Goal: Task Accomplishment & Management: Use online tool/utility

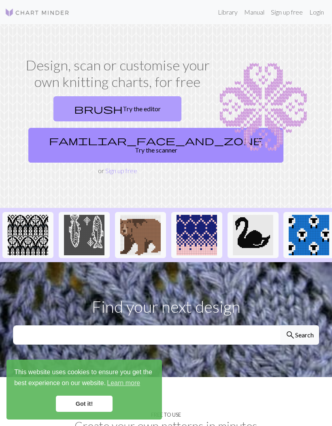
click at [130, 108] on link "brush Try the editor" at bounding box center [117, 108] width 128 height 25
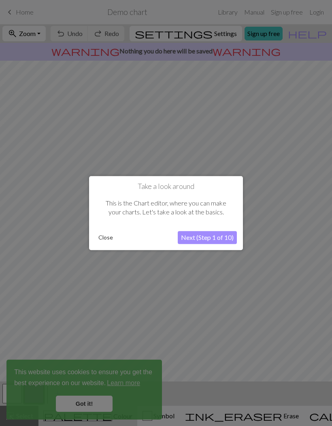
click at [224, 240] on button "Next (Step 1 of 10)" at bounding box center [207, 237] width 59 height 13
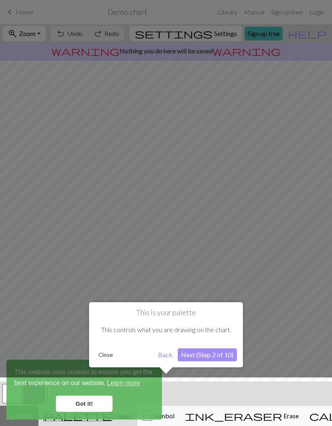
click at [76, 409] on div at bounding box center [166, 403] width 340 height 53
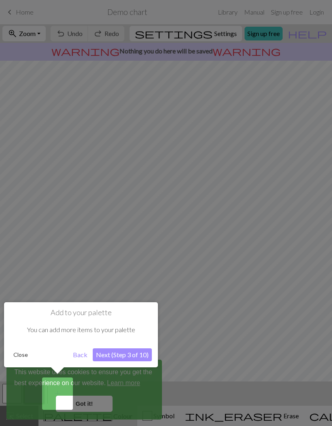
click at [113, 352] on button "Next (Step 3 of 10)" at bounding box center [122, 354] width 59 height 13
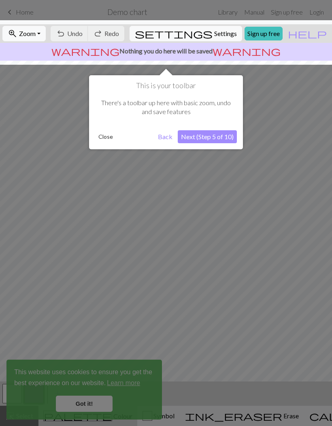
click at [85, 399] on div at bounding box center [166, 213] width 332 height 426
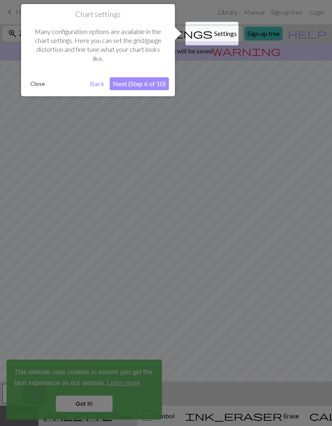
click at [254, 117] on div at bounding box center [166, 213] width 332 height 426
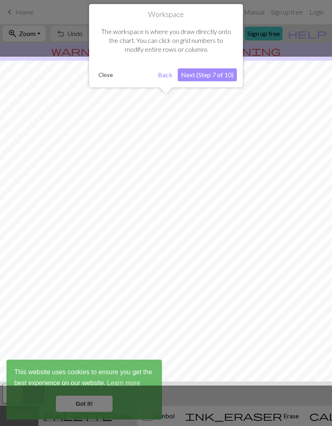
click at [216, 77] on button "Next (Step 7 of 10)" at bounding box center [207, 74] width 59 height 13
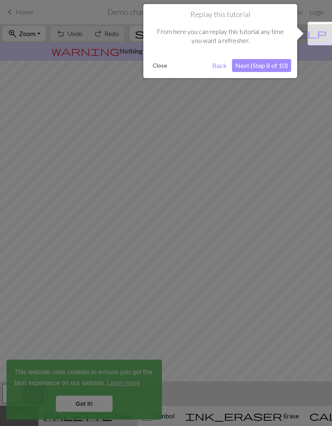
click at [278, 63] on button "Next (Step 8 of 10)" at bounding box center [261, 65] width 59 height 13
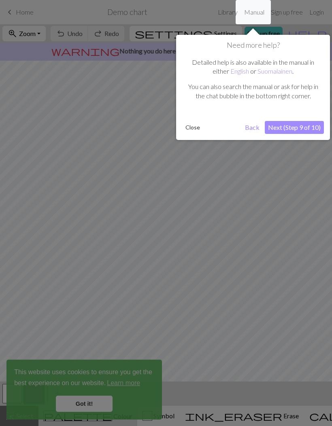
click at [301, 118] on div "Need more help? Detailed help is also available in the manual in either English…" at bounding box center [253, 87] width 154 height 105
click at [305, 129] on button "Next (Step 9 of 10)" at bounding box center [294, 127] width 59 height 13
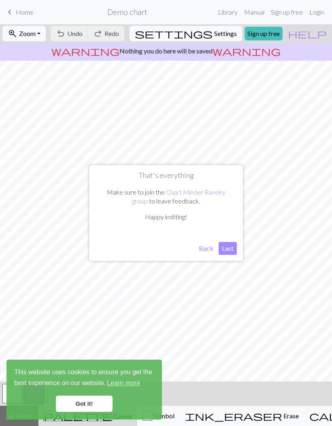
click at [229, 247] on button "Last" at bounding box center [227, 248] width 18 height 13
click at [96, 403] on link "Got it!" at bounding box center [84, 404] width 57 height 16
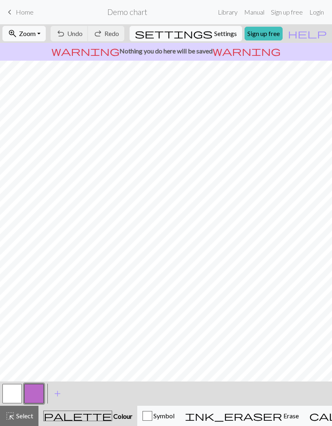
click at [76, 422] on button "palette Colour Colour" at bounding box center [87, 416] width 99 height 20
click at [65, 413] on span "palette" at bounding box center [78, 415] width 68 height 11
click at [39, 388] on button "button" at bounding box center [33, 393] width 19 height 19
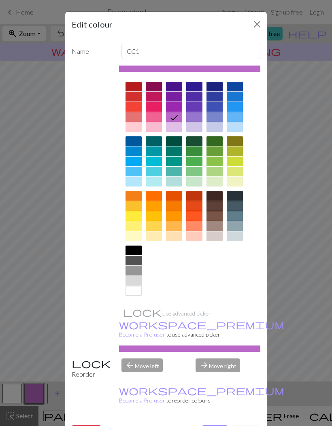
click at [197, 197] on div at bounding box center [194, 196] width 16 height 10
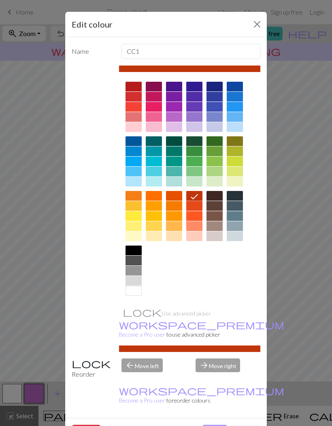
click at [210, 425] on button "Done" at bounding box center [214, 432] width 25 height 15
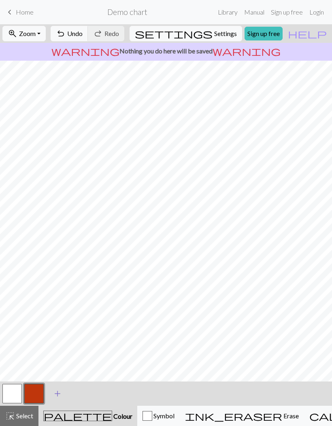
click at [55, 395] on span "add" at bounding box center [58, 393] width 10 height 11
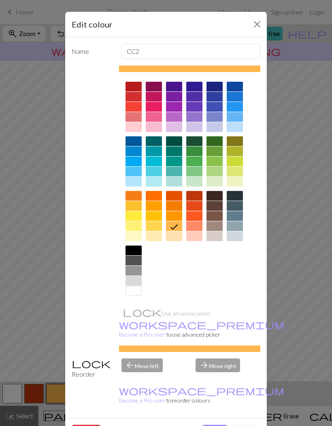
click at [159, 194] on div at bounding box center [154, 196] width 16 height 10
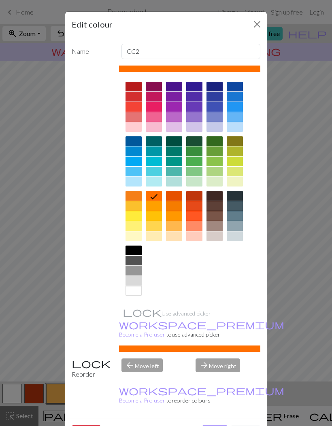
click at [212, 425] on button "Done" at bounding box center [214, 432] width 25 height 15
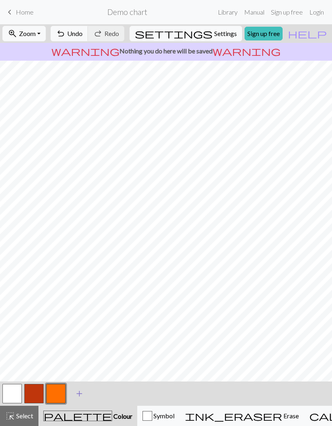
click at [83, 392] on span "add" at bounding box center [79, 393] width 10 height 11
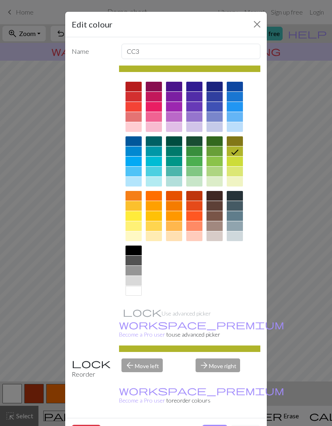
click at [241, 214] on div at bounding box center [235, 216] width 16 height 10
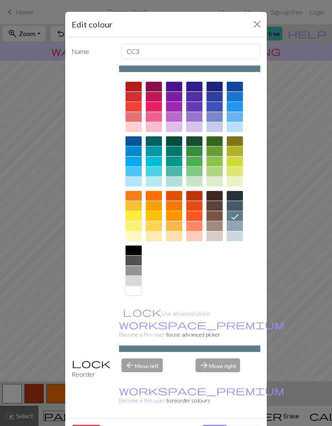
click at [236, 203] on div at bounding box center [235, 206] width 16 height 10
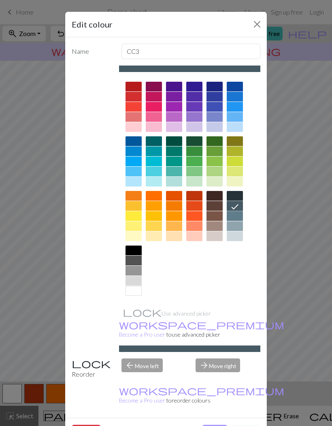
click at [219, 425] on button "Done" at bounding box center [214, 432] width 25 height 15
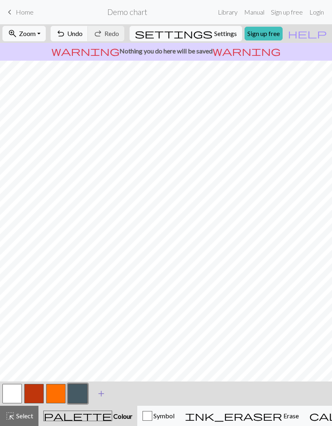
click at [104, 392] on span "add" at bounding box center [101, 393] width 10 height 11
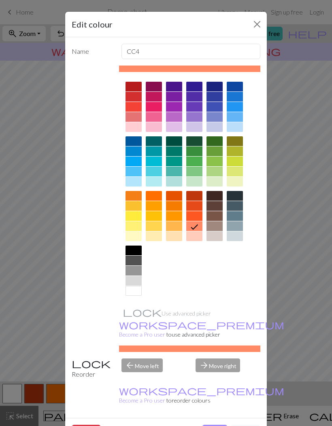
click at [177, 227] on div at bounding box center [174, 226] width 16 height 10
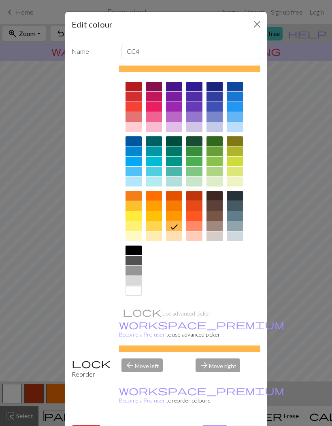
click at [216, 425] on button "Done" at bounding box center [214, 432] width 25 height 15
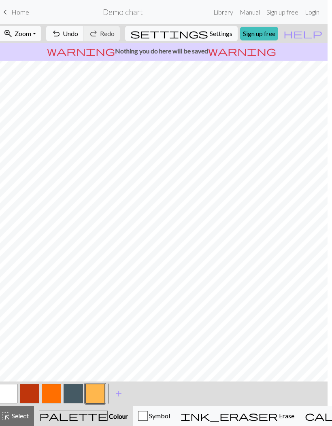
scroll to position [0, 15]
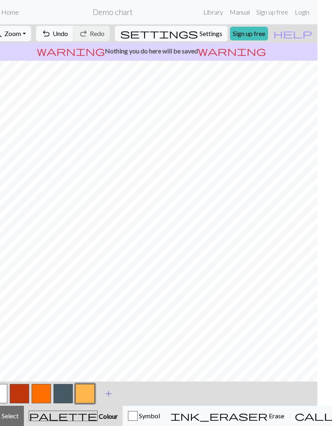
click at [106, 391] on span "add" at bounding box center [109, 393] width 10 height 11
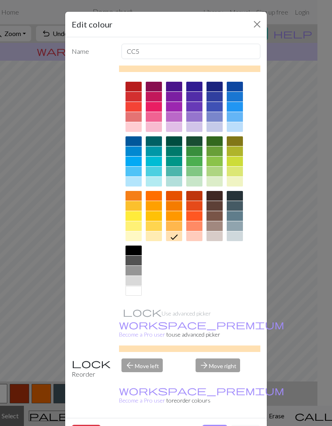
click at [233, 236] on div at bounding box center [235, 236] width 16 height 10
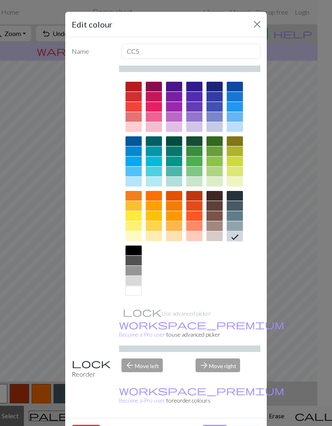
click at [217, 425] on button "Done" at bounding box center [214, 432] width 25 height 15
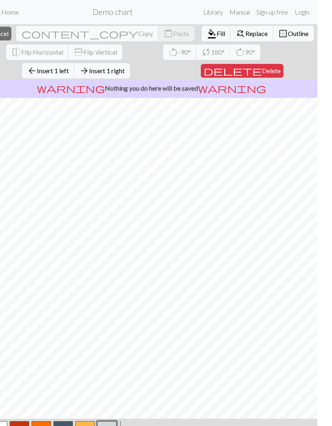
scroll to position [0, 0]
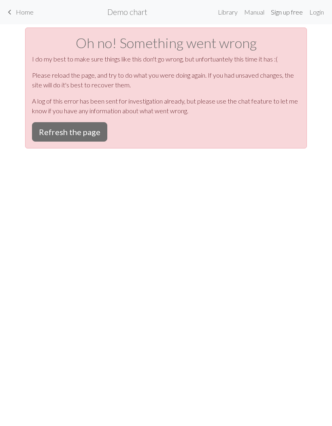
click at [284, 9] on link "Sign up free" at bounding box center [286, 12] width 38 height 16
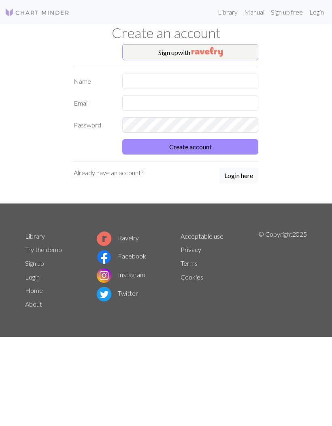
click at [158, 58] on button "Sign up with" at bounding box center [190, 52] width 136 height 16
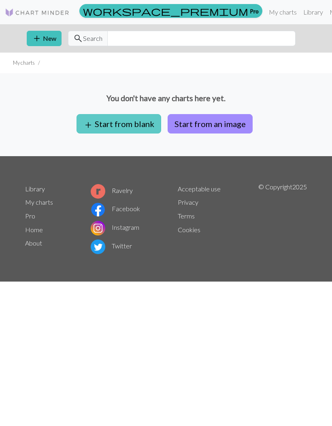
click at [103, 128] on button "add Start from blank" at bounding box center [118, 123] width 85 height 19
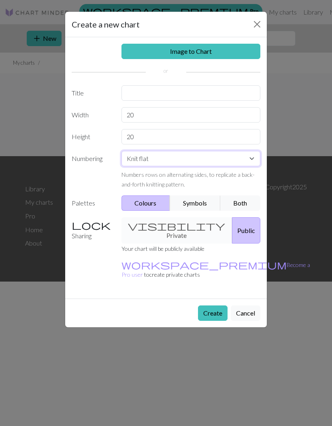
click at [143, 162] on select "Knit flat Knit in the round Lace knitting Cross stitch" at bounding box center [190, 158] width 139 height 15
select select "round"
click at [138, 119] on input "20" at bounding box center [190, 114] width 139 height 15
type input "2"
type input "96"
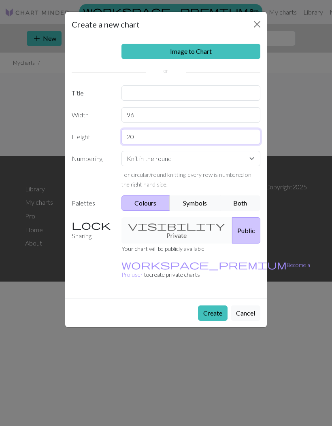
click at [178, 131] on input "20" at bounding box center [190, 136] width 139 height 15
click at [178, 140] on input "9620" at bounding box center [190, 136] width 139 height 15
type input "96"
click at [181, 85] on input "text" at bounding box center [190, 92] width 139 height 15
type input "[DATE] doodle sleeve"
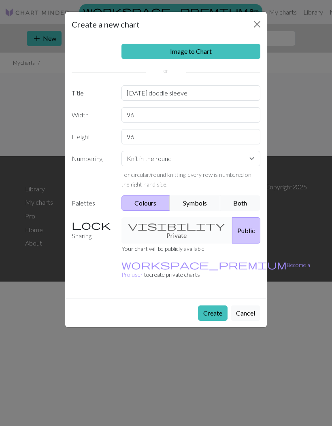
click at [252, 248] on div "Sharing visibility Private Public Your chart will be publicly available workspa…" at bounding box center [166, 251] width 198 height 68
click at [216, 305] on button "Create" at bounding box center [213, 312] width 30 height 15
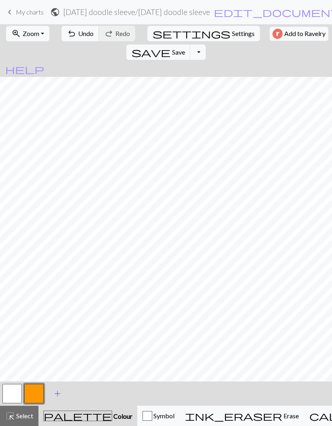
click at [56, 394] on span "add" at bounding box center [58, 393] width 10 height 11
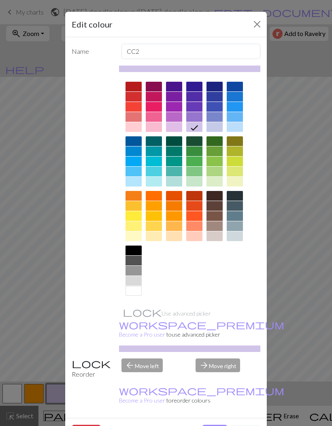
click at [178, 193] on div at bounding box center [174, 196] width 16 height 10
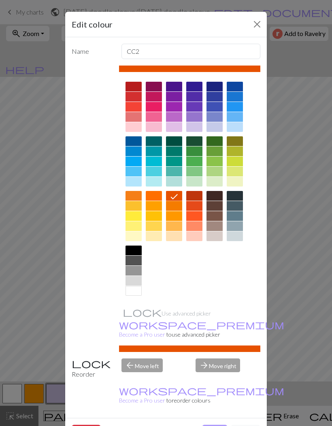
click at [215, 425] on button "Done" at bounding box center [214, 432] width 25 height 15
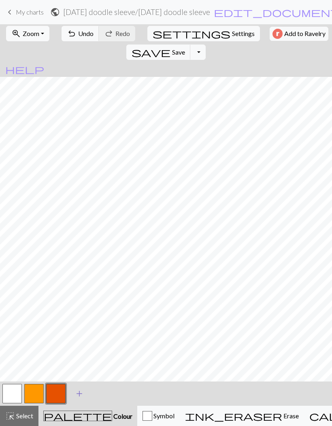
click at [78, 394] on span "add" at bounding box center [79, 393] width 10 height 11
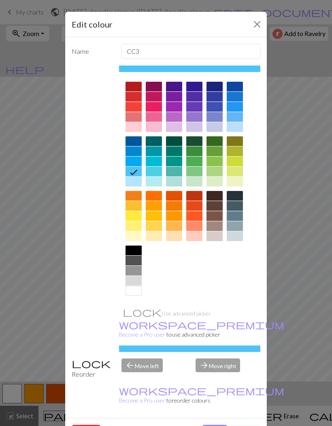
click at [156, 197] on div at bounding box center [154, 196] width 16 height 10
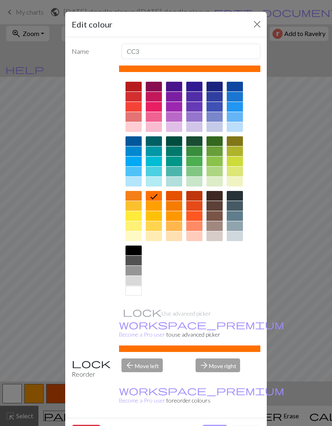
click at [212, 425] on button "Done" at bounding box center [214, 432] width 25 height 15
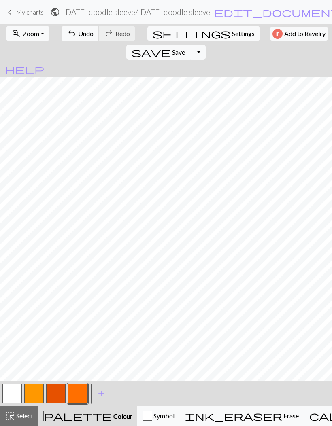
click at [53, 393] on button "button" at bounding box center [55, 393] width 19 height 19
click at [83, 392] on button "button" at bounding box center [77, 393] width 19 height 19
click at [102, 388] on span "add" at bounding box center [101, 393] width 10 height 11
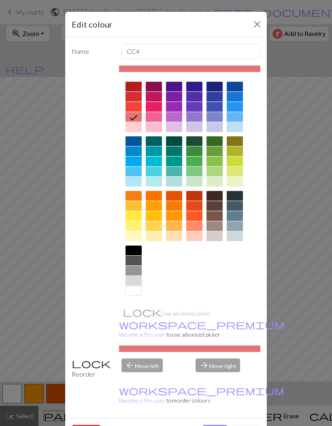
click at [237, 206] on div at bounding box center [235, 206] width 16 height 10
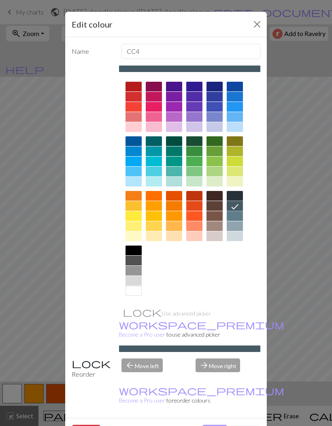
click at [216, 425] on button "Done" at bounding box center [214, 432] width 25 height 15
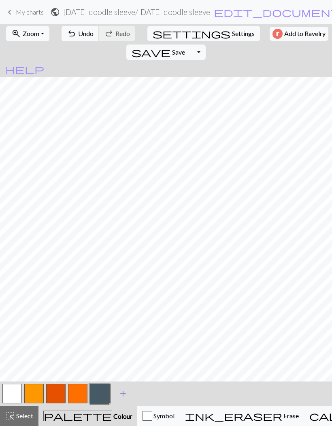
click at [123, 394] on span "add" at bounding box center [123, 393] width 10 height 11
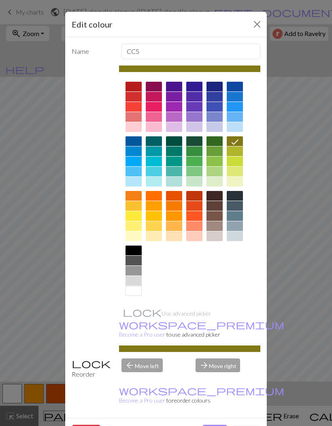
click at [238, 225] on div at bounding box center [235, 226] width 16 height 10
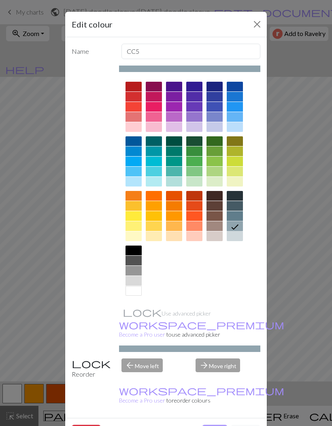
click at [216, 425] on button "Done" at bounding box center [214, 432] width 25 height 15
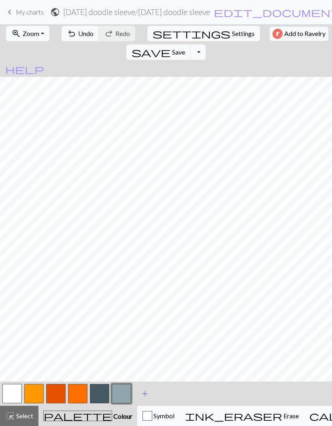
click at [142, 390] on span "add" at bounding box center [145, 393] width 10 height 11
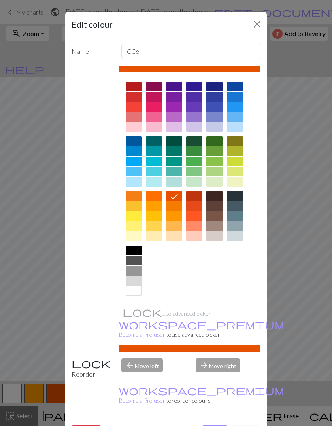
click at [132, 250] on div at bounding box center [133, 251] width 16 height 10
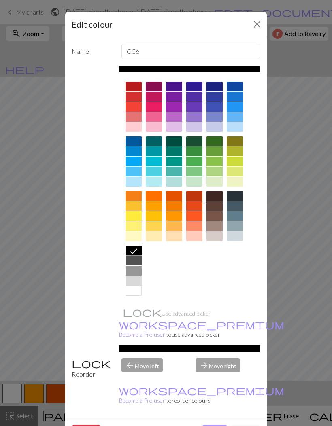
click at [218, 425] on button "Done" at bounding box center [214, 432] width 25 height 15
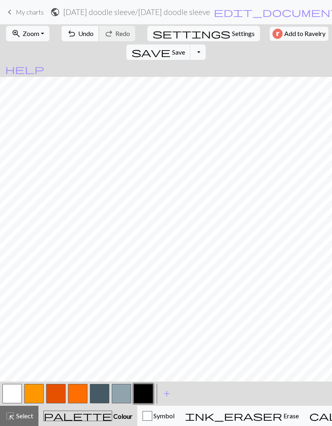
click at [78, 30] on span "Undo" at bounding box center [85, 34] width 15 height 8
click at [42, 31] on button "zoom_in Zoom Zoom" at bounding box center [27, 33] width 43 height 15
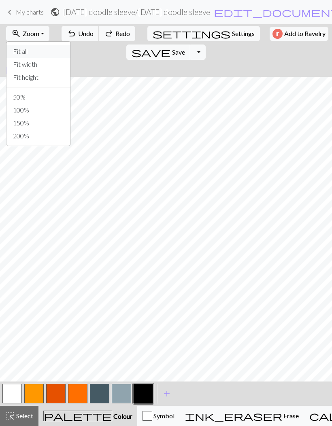
click at [25, 53] on button "Fit all" at bounding box center [38, 51] width 64 height 13
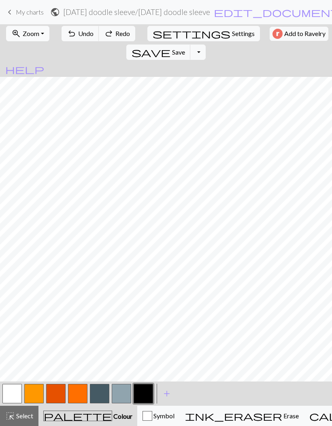
click at [30, 34] on span "Zoom" at bounding box center [31, 34] width 17 height 8
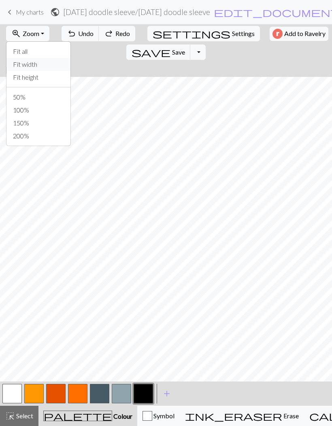
click at [27, 63] on button "Fit width" at bounding box center [38, 64] width 64 height 13
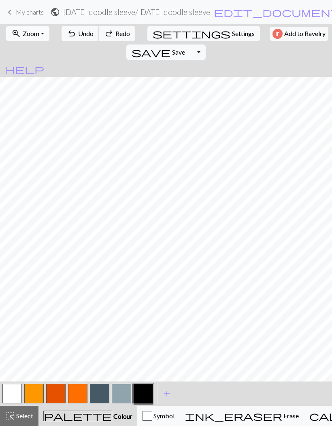
click at [35, 34] on span "Zoom" at bounding box center [31, 34] width 17 height 8
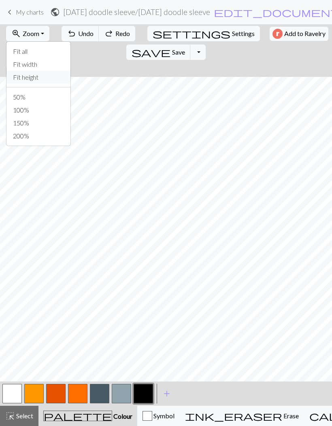
click at [37, 75] on button "Fit height" at bounding box center [38, 77] width 64 height 13
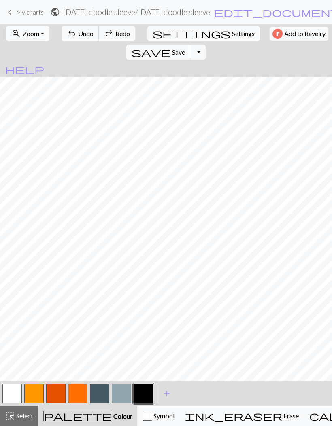
click at [29, 35] on span "Zoom" at bounding box center [31, 34] width 17 height 8
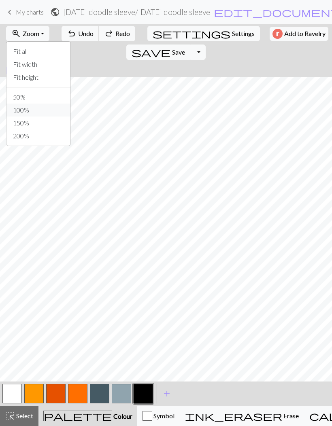
click at [25, 104] on button "100%" at bounding box center [38, 110] width 64 height 13
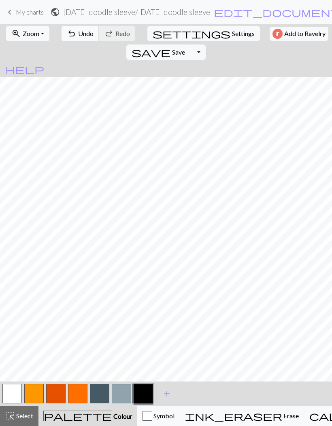
click at [78, 32] on span "Undo" at bounding box center [85, 34] width 15 height 8
click at [232, 36] on span "Settings" at bounding box center [243, 34] width 23 height 10
select select "aran"
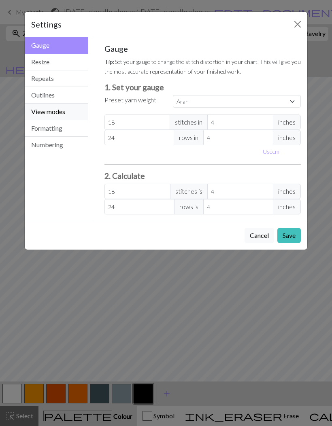
click at [43, 114] on button "View modes" at bounding box center [56, 112] width 63 height 17
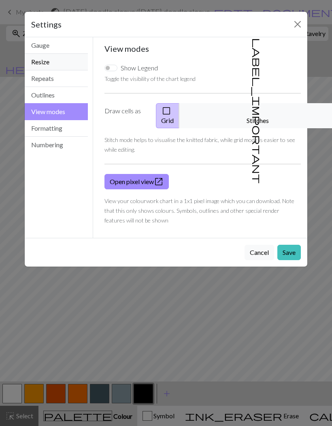
click at [38, 62] on button "Resize" at bounding box center [56, 62] width 63 height 17
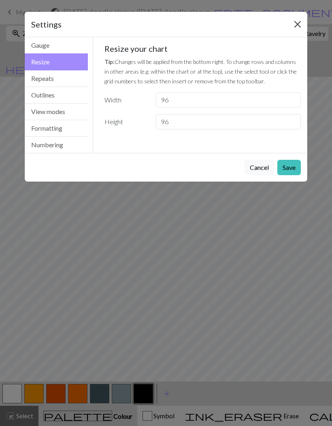
click at [299, 26] on button "Close" at bounding box center [297, 24] width 13 height 13
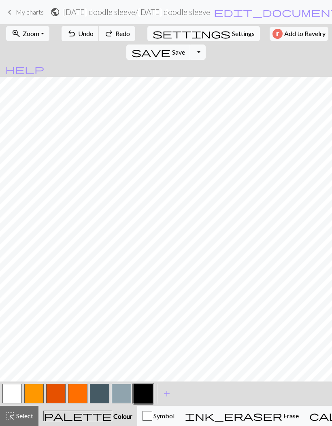
click at [232, 30] on span "Settings" at bounding box center [243, 34] width 23 height 10
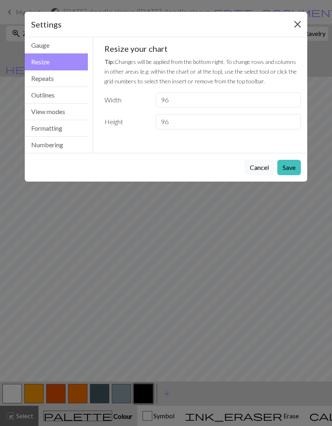
click at [294, 30] on button "Close" at bounding box center [297, 24] width 13 height 13
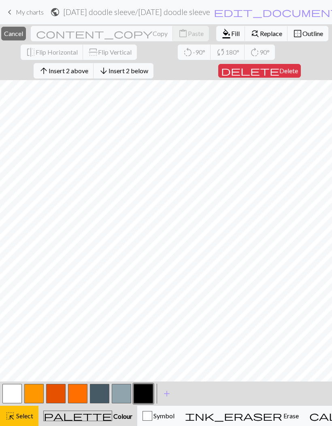
click at [322, 76] on div "close Cancel content_copy Copy content_paste Paste format_color_fill Fill find_…" at bounding box center [166, 52] width 332 height 56
click at [23, 31] on span "Cancel" at bounding box center [13, 34] width 19 height 8
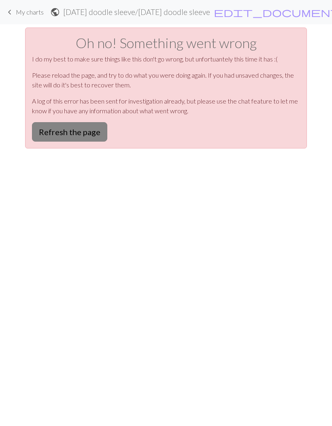
click at [97, 127] on button "Refresh the page" at bounding box center [69, 131] width 75 height 19
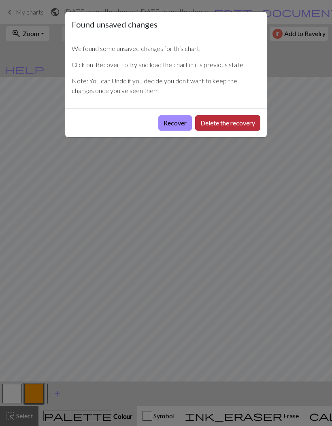
click at [222, 123] on button "Delete the recovery" at bounding box center [227, 122] width 65 height 15
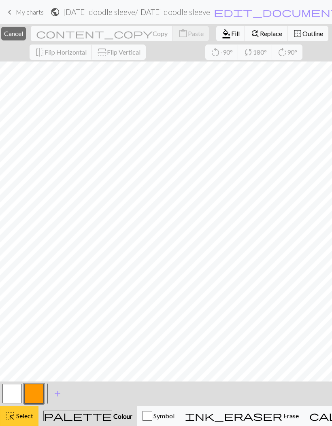
click at [22, 418] on span "Select" at bounding box center [24, 416] width 18 height 8
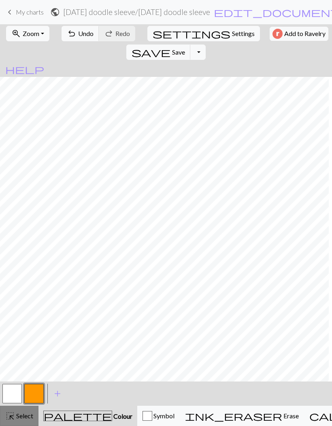
scroll to position [0, 218]
click at [71, 32] on span "undo" at bounding box center [72, 33] width 10 height 11
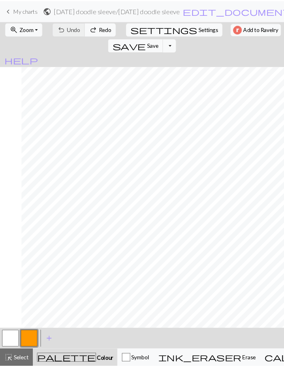
scroll to position [0, 524]
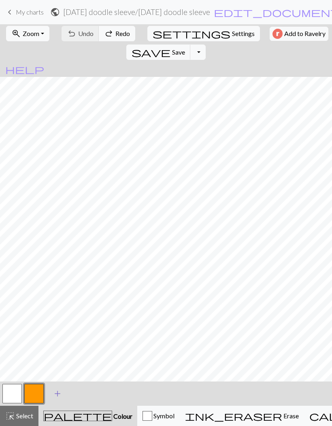
click at [59, 394] on span "add" at bounding box center [58, 393] width 10 height 11
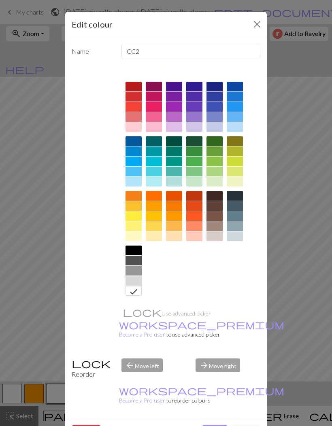
click at [174, 195] on div at bounding box center [174, 196] width 16 height 10
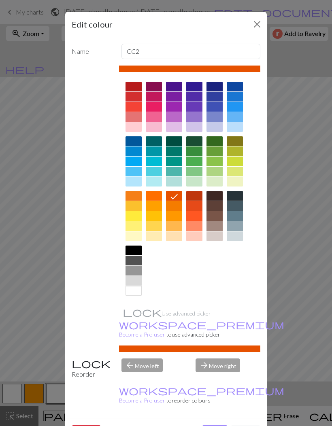
click at [192, 196] on div at bounding box center [194, 196] width 16 height 10
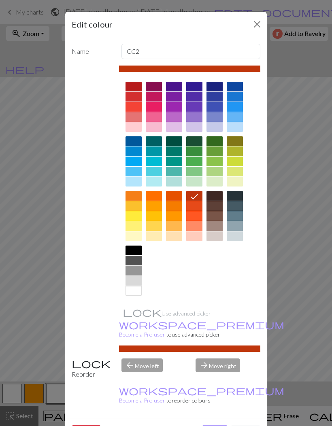
click at [210, 425] on button "Done" at bounding box center [214, 432] width 25 height 15
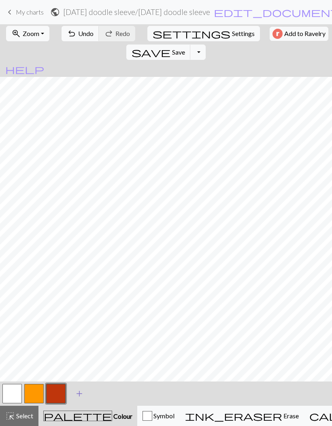
click at [79, 397] on span "add" at bounding box center [79, 393] width 10 height 11
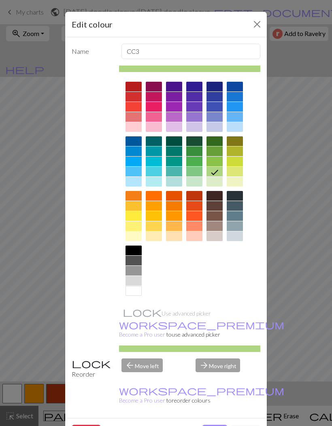
click at [156, 195] on div at bounding box center [154, 196] width 16 height 10
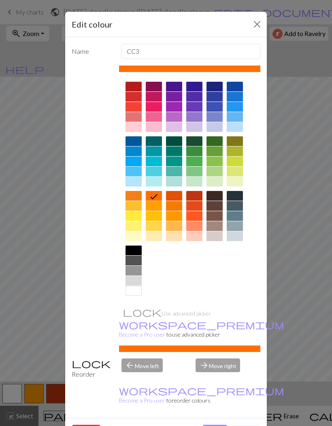
click at [219, 360] on div "arrow_forward Move right" at bounding box center [228, 368] width 74 height 21
click at [211, 425] on button "Done" at bounding box center [214, 432] width 25 height 15
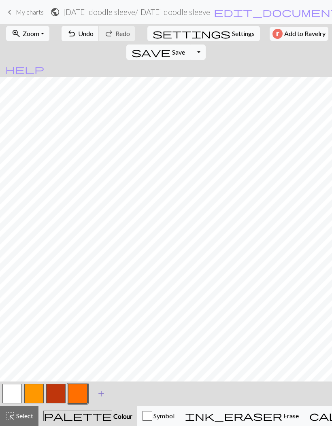
click at [100, 395] on span "add" at bounding box center [101, 393] width 10 height 11
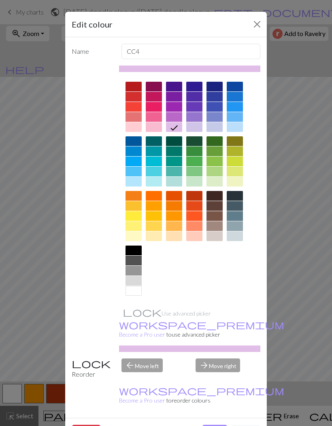
click at [237, 210] on div at bounding box center [235, 206] width 16 height 10
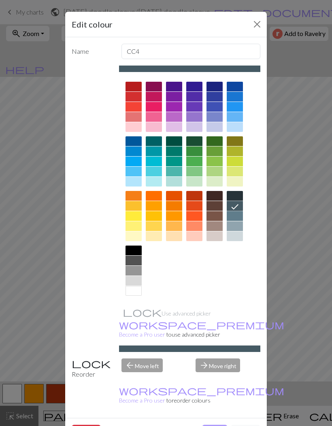
click at [214, 425] on button "Done" at bounding box center [214, 432] width 25 height 15
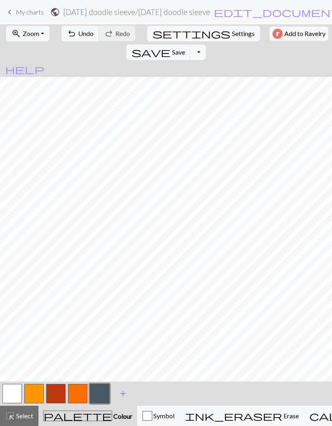
click at [125, 396] on span "add" at bounding box center [123, 393] width 10 height 11
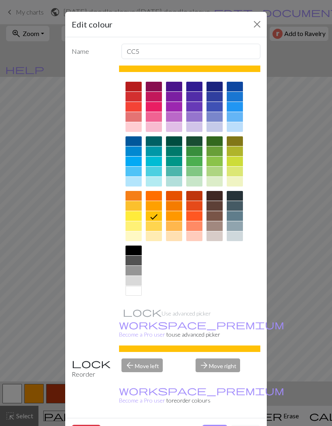
click at [235, 229] on div at bounding box center [235, 226] width 16 height 10
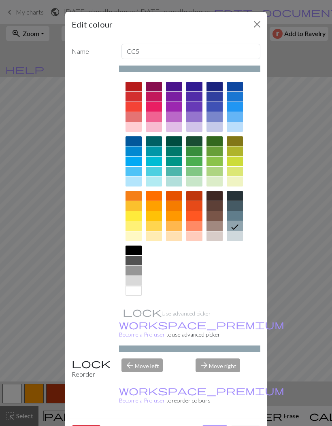
click at [217, 425] on button "Done" at bounding box center [214, 432] width 25 height 15
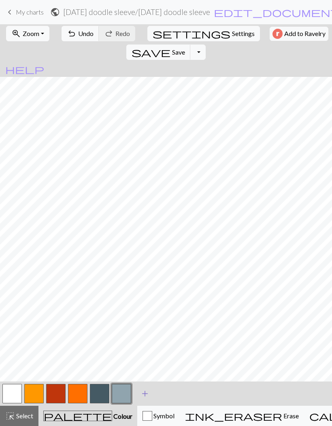
click at [144, 394] on span "add" at bounding box center [145, 393] width 10 height 11
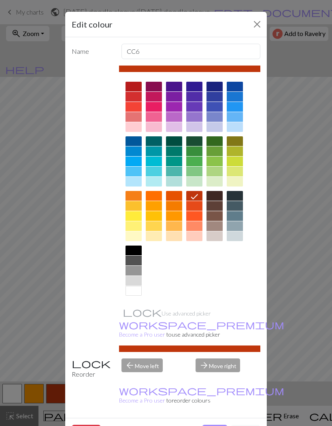
click at [135, 253] on div at bounding box center [133, 251] width 16 height 10
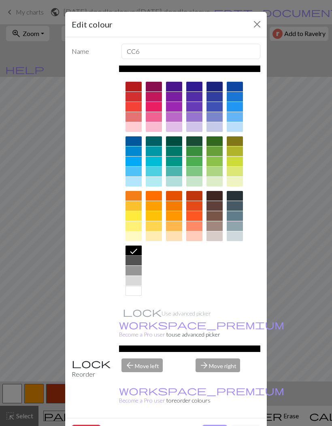
click at [214, 425] on button "Done" at bounding box center [214, 432] width 25 height 15
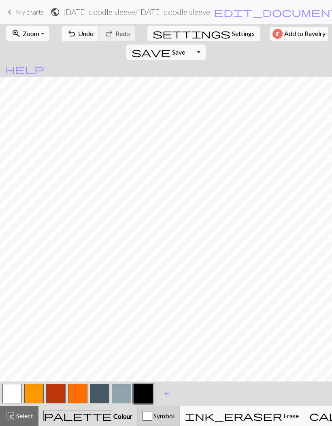
click at [152, 415] on span "Symbol" at bounding box center [163, 416] width 22 height 8
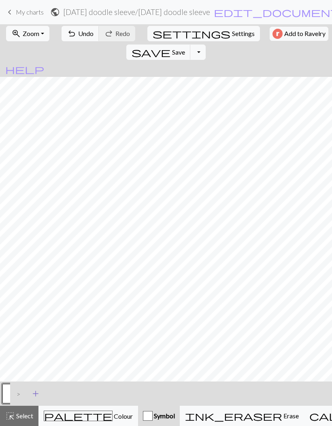
click at [40, 394] on span "add" at bounding box center [36, 393] width 10 height 11
click at [13, 394] on button "button" at bounding box center [11, 393] width 19 height 19
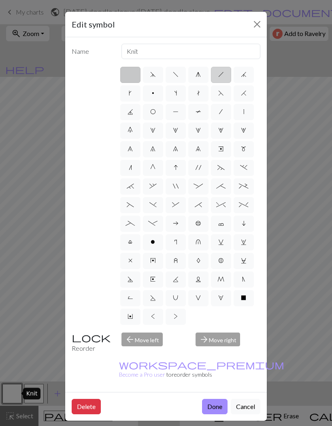
click at [220, 77] on span "h" at bounding box center [221, 74] width 6 height 6
click at [220, 75] on input "h" at bounding box center [220, 72] width 5 height 5
radio input "true"
type input "right leaning decrease"
click at [212, 399] on button "Done" at bounding box center [214, 406] width 25 height 15
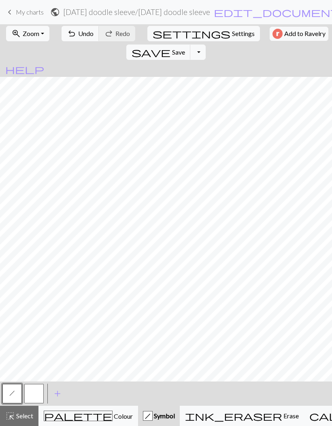
click at [35, 391] on button "button" at bounding box center [33, 393] width 19 height 19
click at [15, 392] on button "h" at bounding box center [11, 393] width 19 height 19
click at [12, 396] on span "h" at bounding box center [12, 393] width 6 height 6
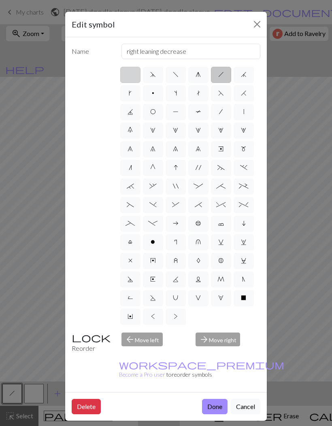
click at [133, 72] on label at bounding box center [130, 75] width 20 height 16
click at [133, 72] on input "radio" at bounding box center [132, 72] width 5 height 5
radio input "true"
type input "Knit"
click at [133, 71] on label at bounding box center [130, 75] width 20 height 16
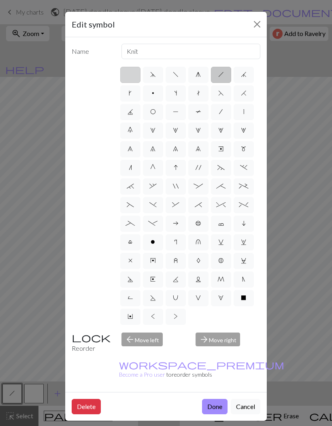
click at [133, 71] on input "radio" at bounding box center [132, 72] width 5 height 5
click at [212, 399] on button "Done" at bounding box center [214, 406] width 25 height 15
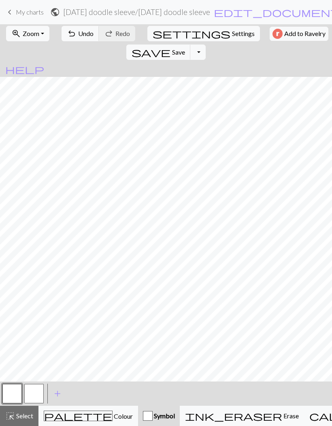
click at [35, 396] on button "button" at bounding box center [33, 393] width 19 height 19
click at [58, 392] on span "add" at bounding box center [58, 393] width 10 height 11
click at [37, 390] on button "button" at bounding box center [33, 393] width 19 height 19
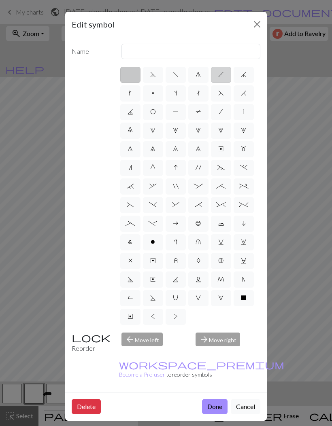
click at [221, 74] on span "h" at bounding box center [221, 74] width 6 height 6
click at [221, 74] on input "h" at bounding box center [220, 72] width 5 height 5
radio input "true"
type input "right leaning decrease"
click at [209, 399] on button "Done" at bounding box center [214, 406] width 25 height 15
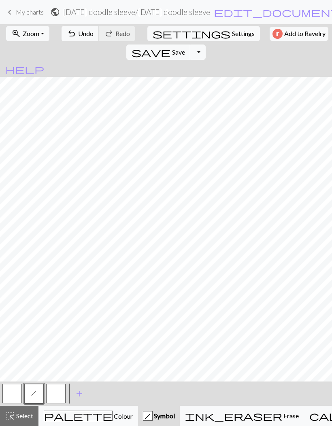
click at [52, 396] on button "button" at bounding box center [55, 393] width 19 height 19
click at [62, 394] on button "button" at bounding box center [55, 393] width 19 height 19
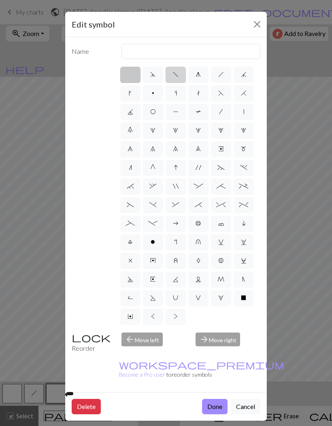
click at [174, 76] on span "f" at bounding box center [176, 74] width 6 height 6
click at [174, 75] on input "f" at bounding box center [175, 72] width 5 height 5
radio input "true"
type input "left leaning decrease"
click at [211, 399] on button "Done" at bounding box center [214, 406] width 25 height 15
